Goal: Task Accomplishment & Management: Use online tool/utility

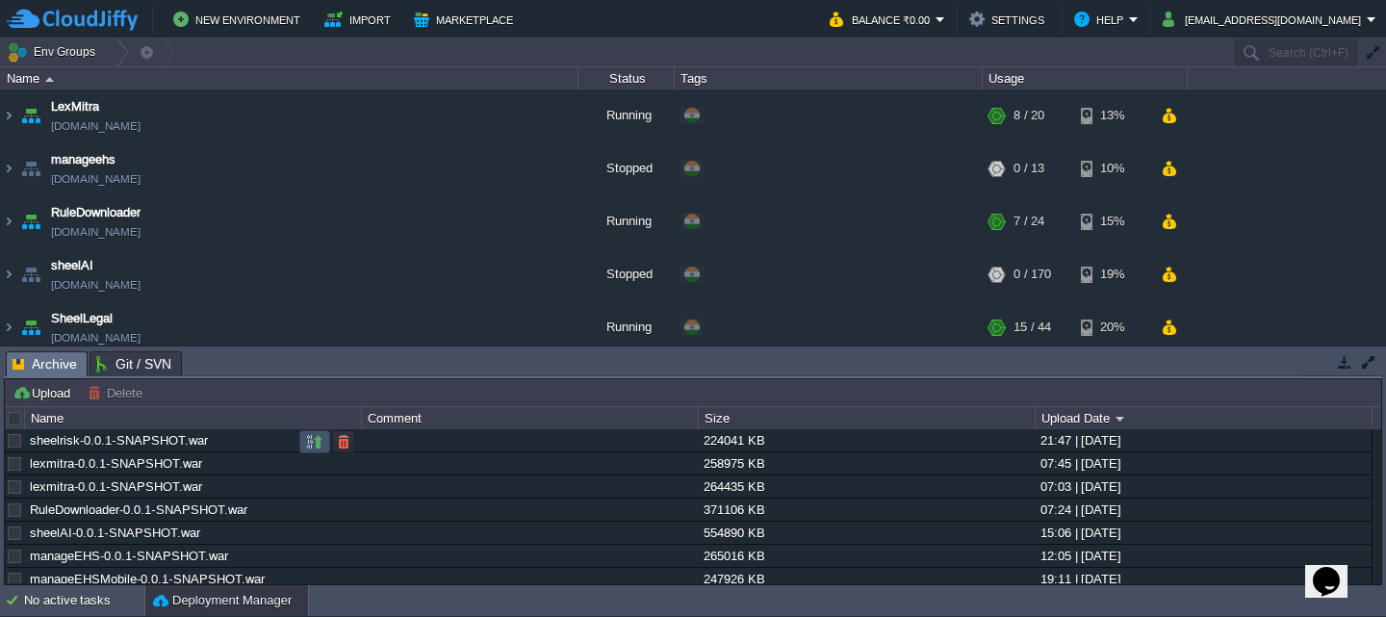
click at [310, 436] on button "button" at bounding box center [314, 441] width 17 height 17
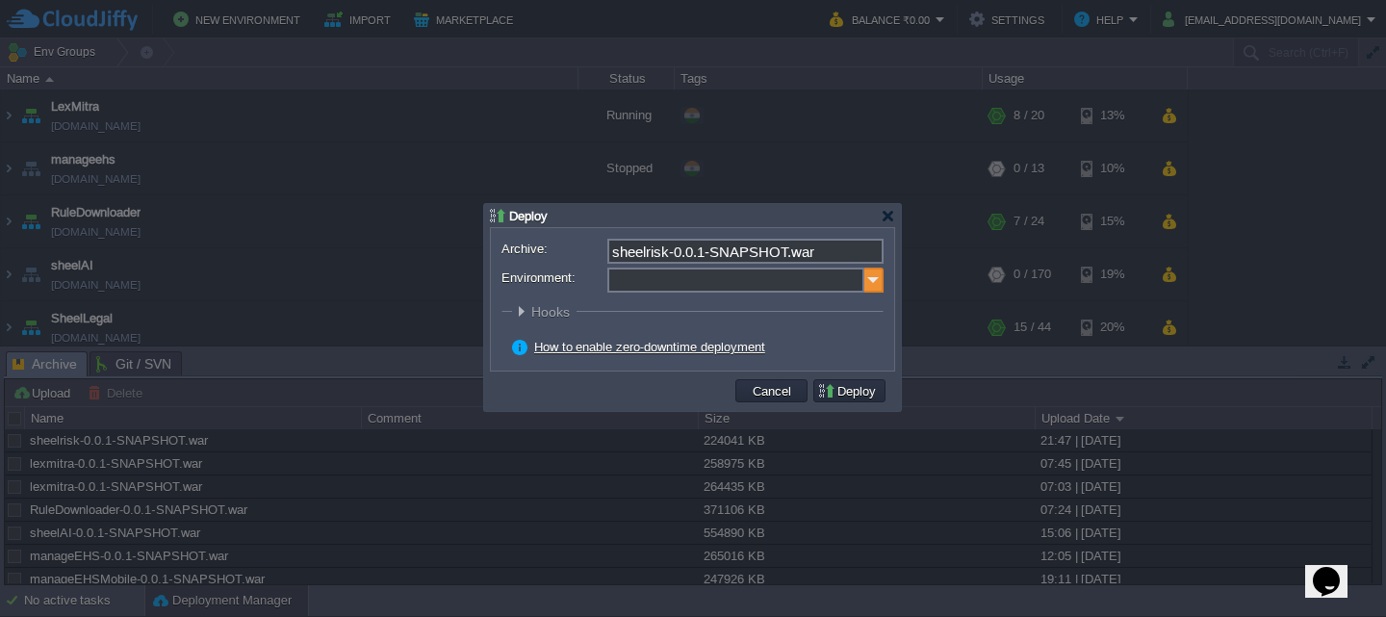
click at [881, 274] on img at bounding box center [873, 280] width 19 height 25
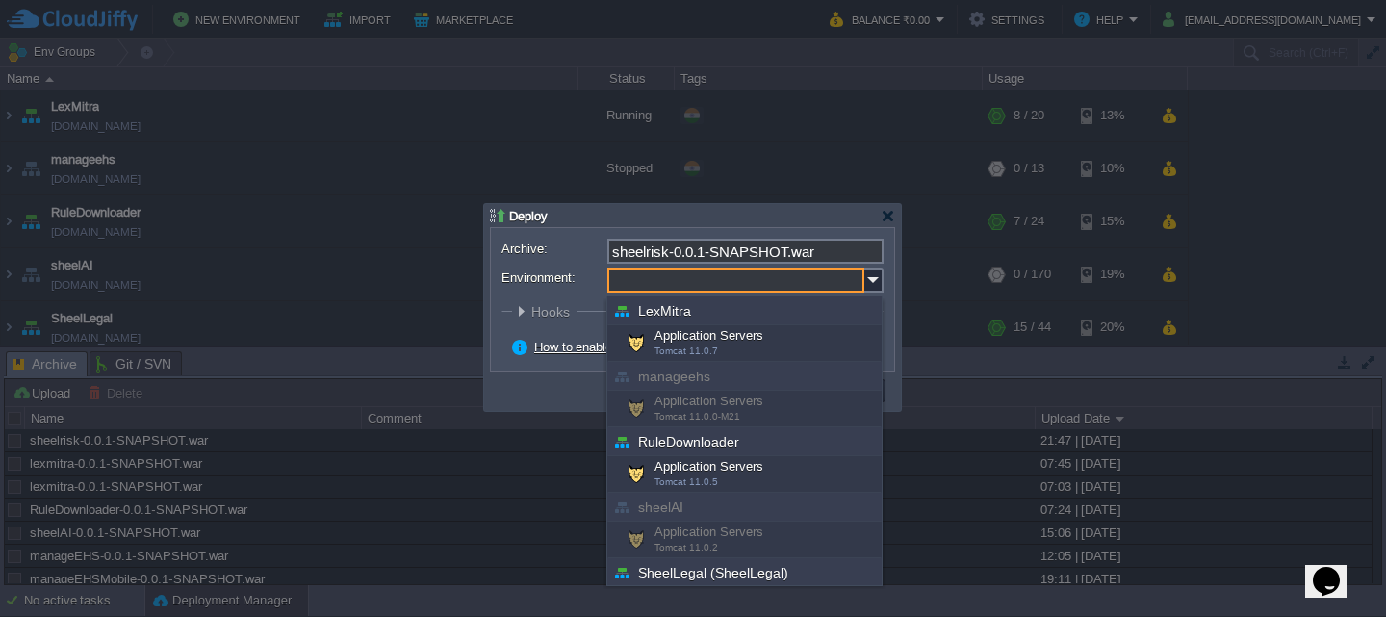
scroll to position [169, 0]
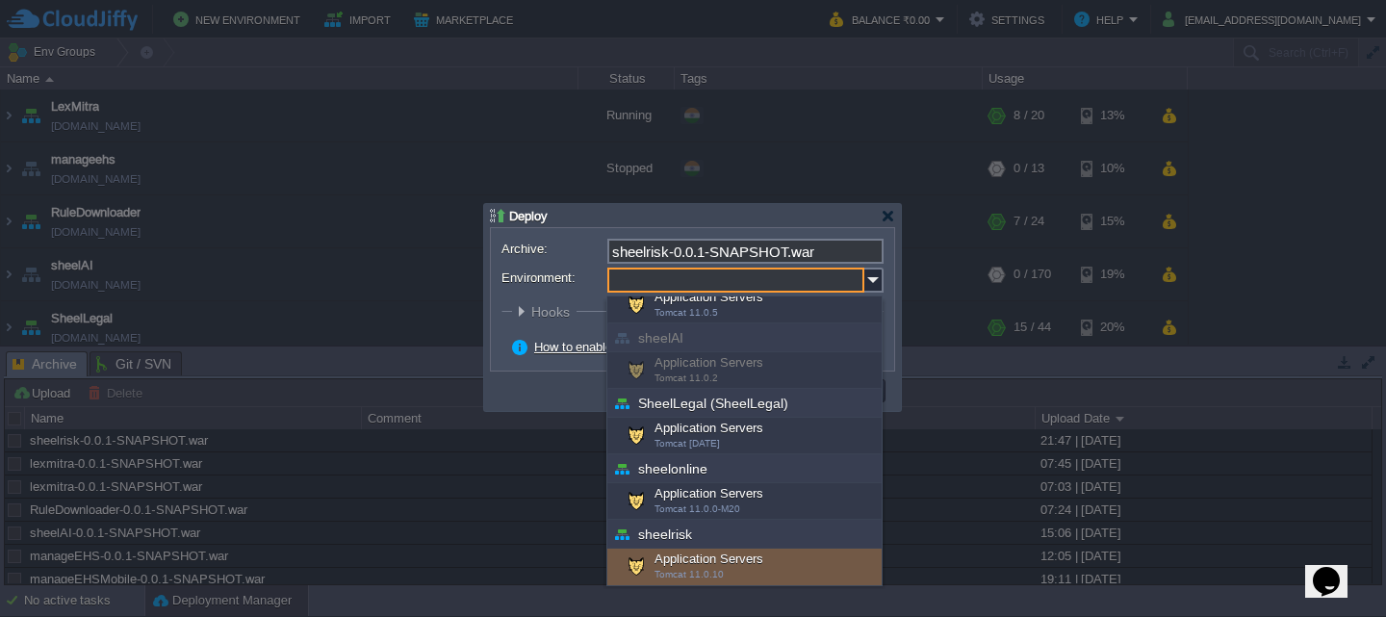
click at [761, 554] on div "Application Servers Tomcat 11.0.10" at bounding box center [744, 567] width 274 height 37
type input "Application Servers (sheelrisk)"
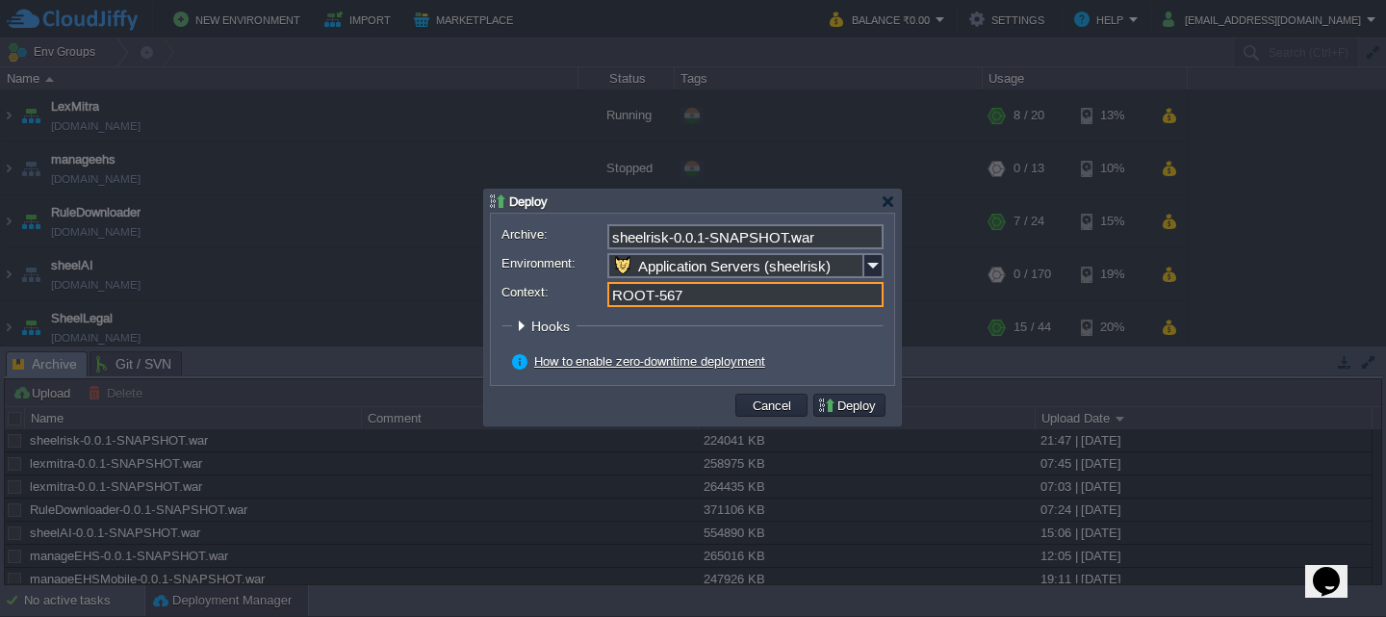
click at [710, 300] on input "ROOT-567" at bounding box center [745, 294] width 276 height 25
type input "ROOT"
click button "Pre" at bounding box center [0, 0] width 0 height 0
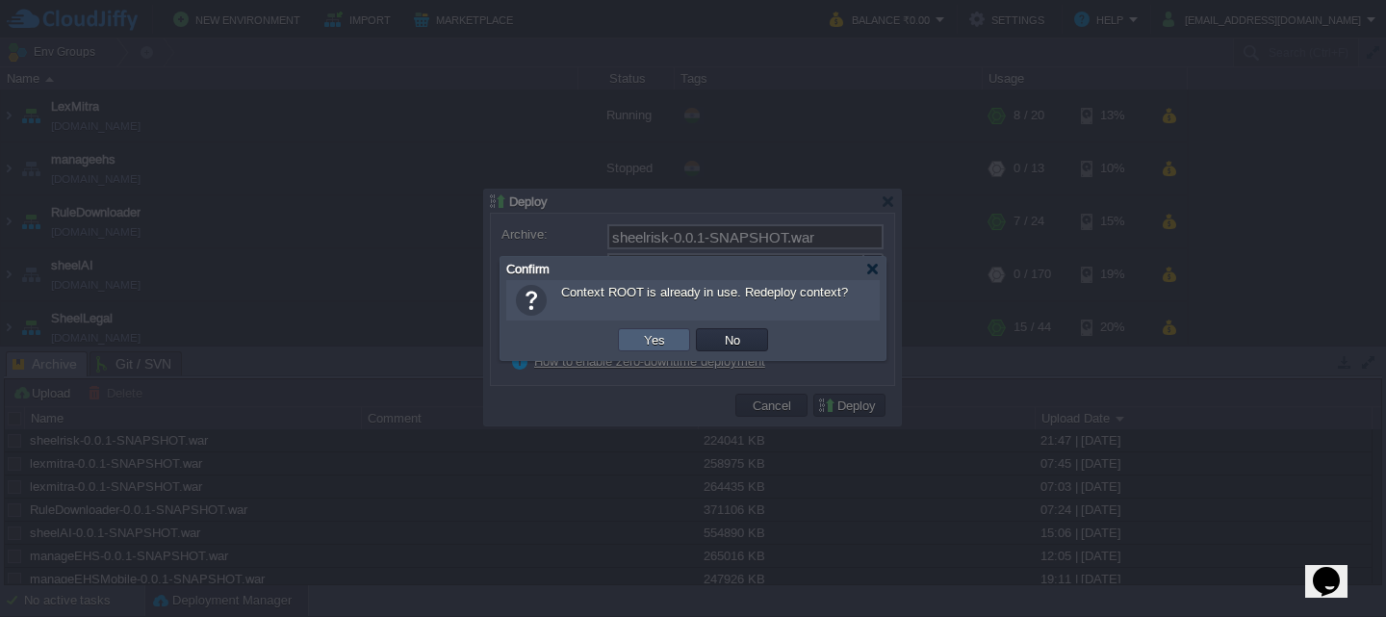
type input "ROOT"
click at [666, 349] on td "Yes" at bounding box center [654, 339] width 72 height 23
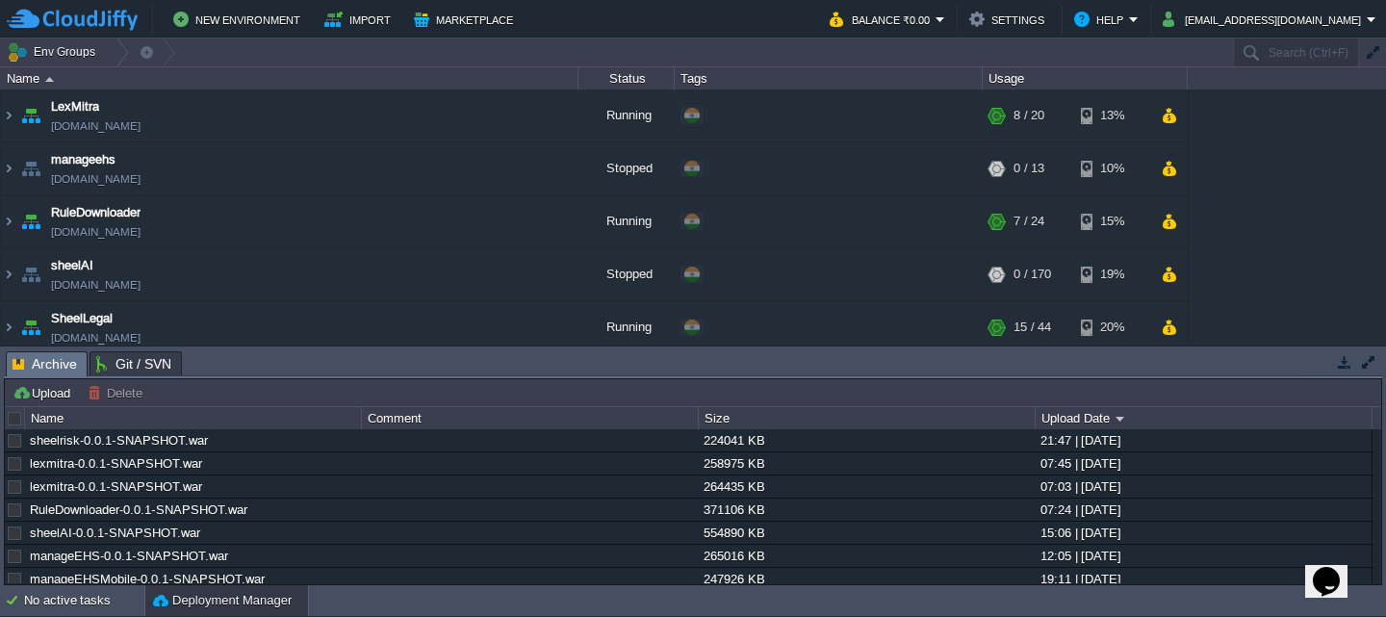
scroll to position [346, 0]
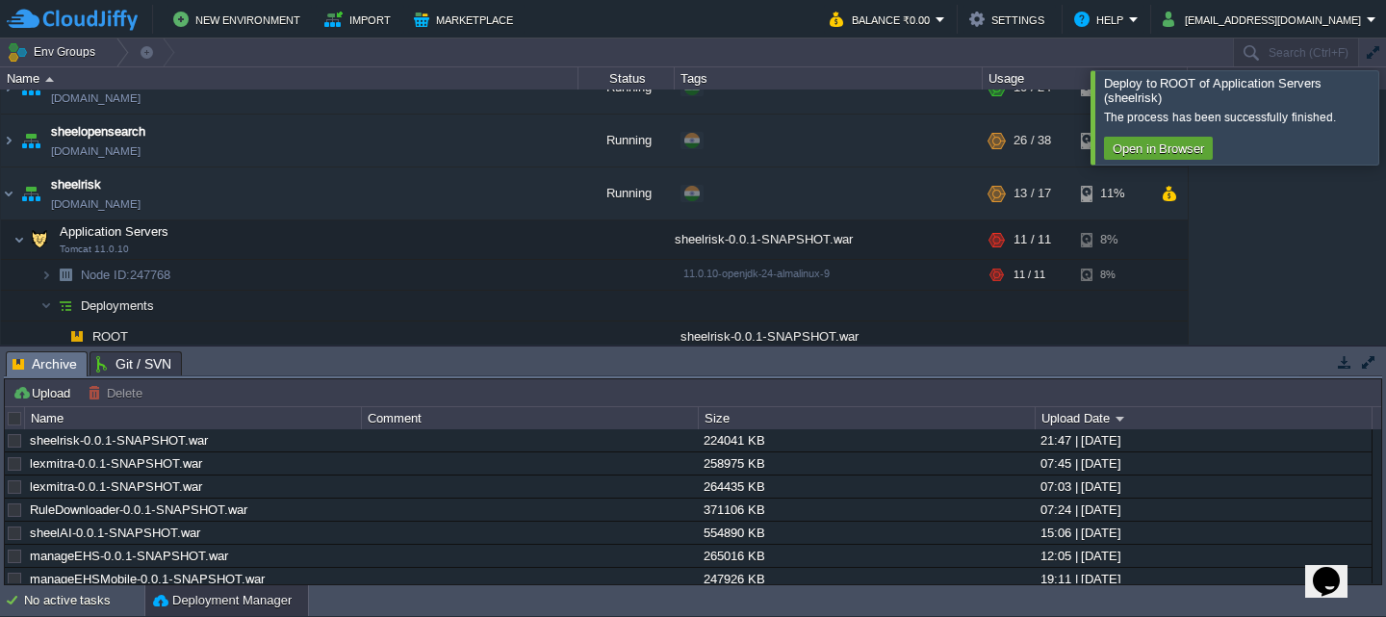
click at [1385, 124] on div at bounding box center [1409, 116] width 0 height 93
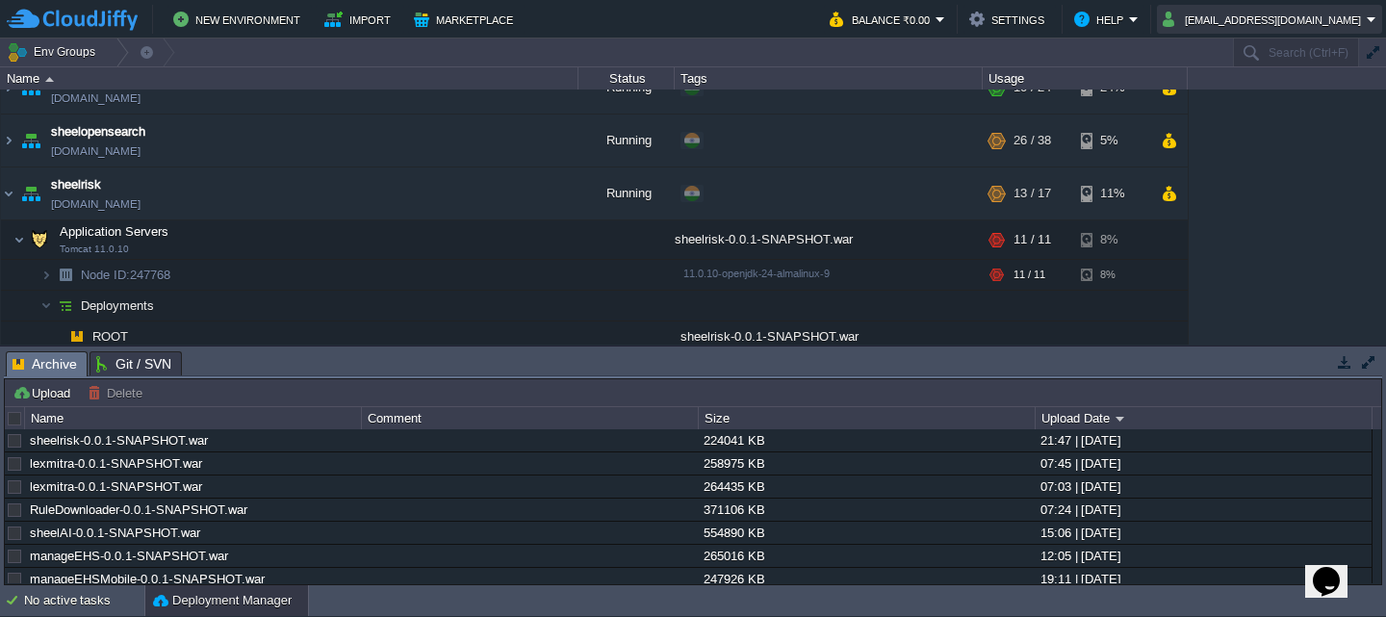
click at [1273, 15] on button "[EMAIL_ADDRESS][DOMAIN_NAME]" at bounding box center [1265, 19] width 204 height 23
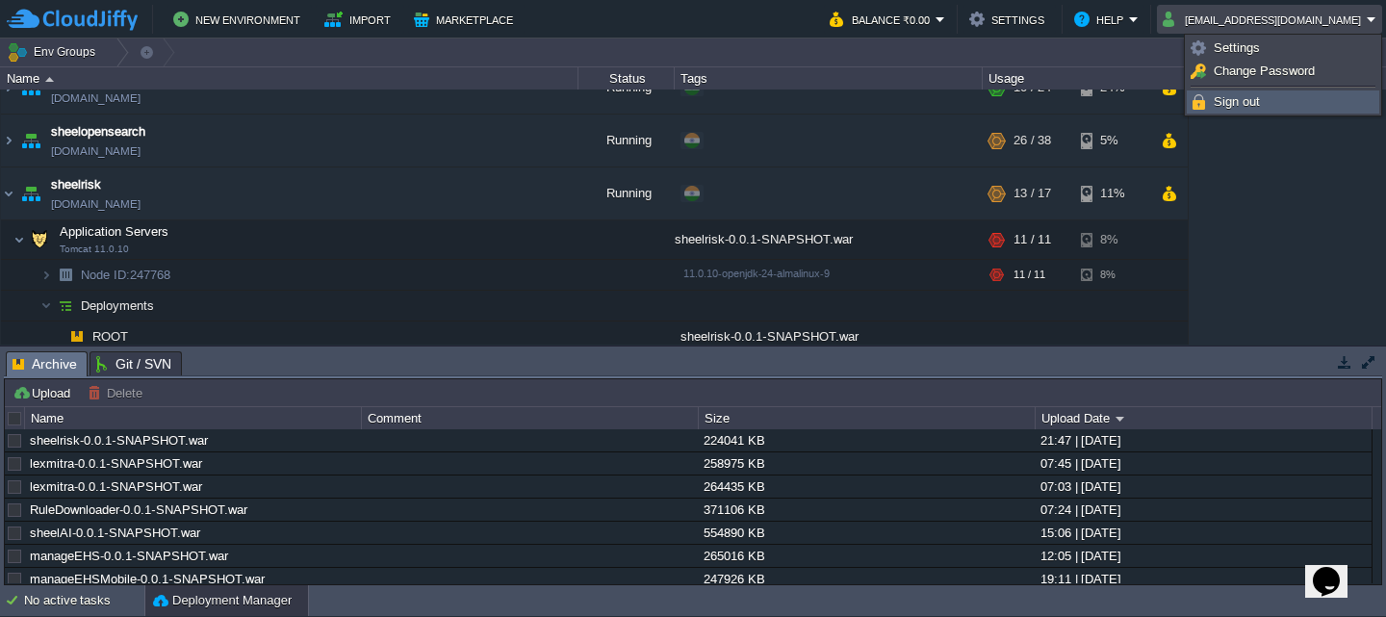
click at [1239, 96] on span "Sign out" at bounding box center [1237, 101] width 46 height 14
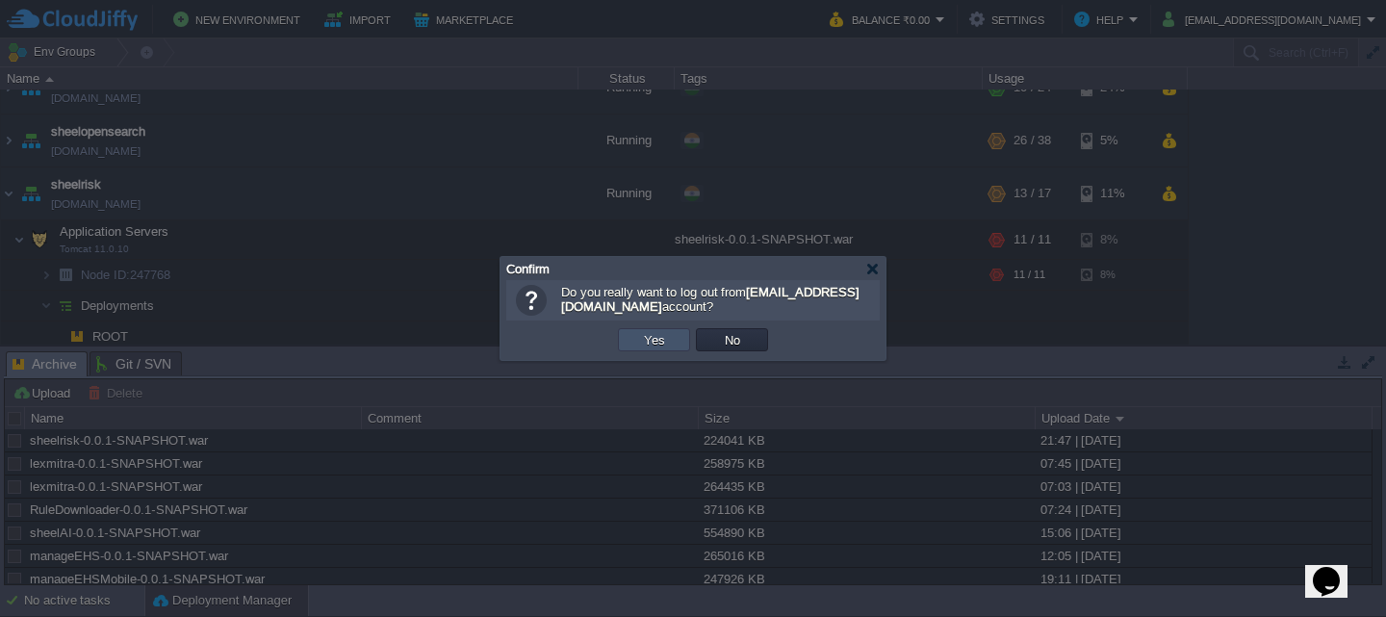
click at [646, 341] on button "Yes" at bounding box center [654, 339] width 33 height 17
